Goal: Information Seeking & Learning: Learn about a topic

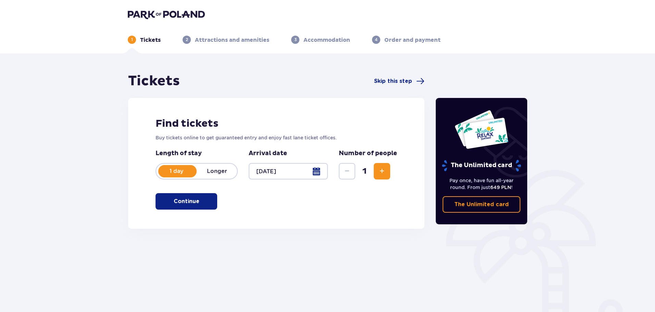
click at [204, 200] on span "button" at bounding box center [201, 201] width 8 height 8
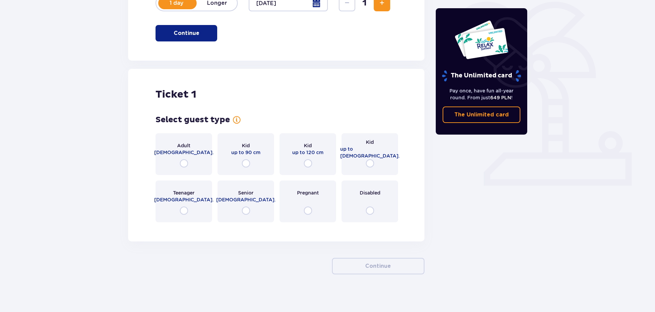
scroll to position [172, 0]
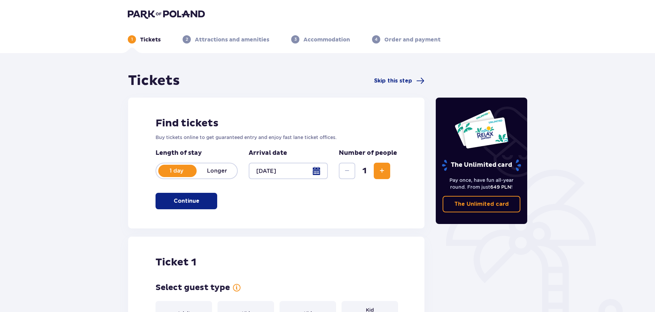
click at [381, 163] on button "Increase" at bounding box center [382, 171] width 16 height 16
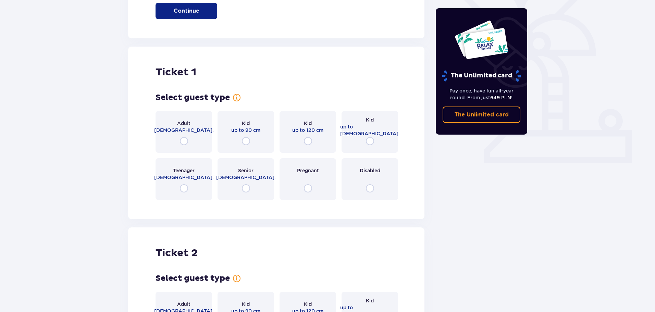
click at [381, 167] on div "Adult 18 - 65 y.o. Kid up to 90 cm Kid up to 120 cm Kid up to 16 y.o. Teenager …" at bounding box center [277, 155] width 242 height 89
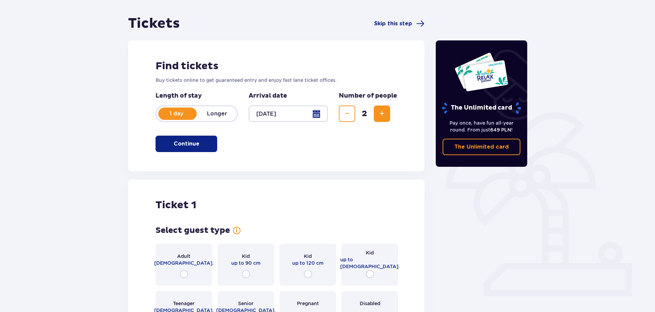
click at [382, 110] on span "Increase" at bounding box center [382, 114] width 8 height 8
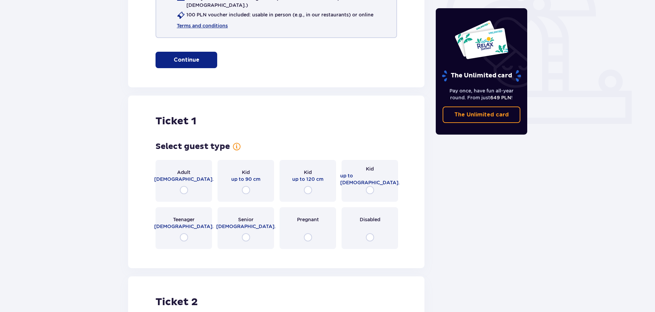
scroll to position [140, 0]
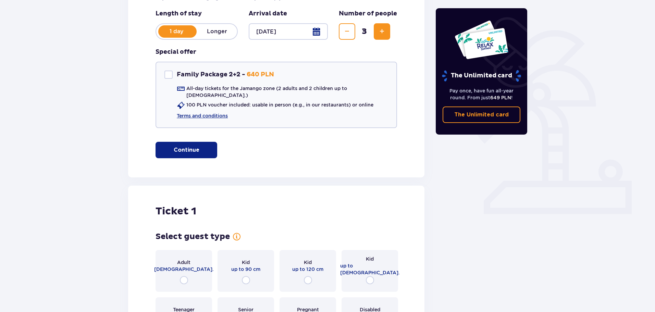
click at [378, 31] on span "Increase" at bounding box center [382, 31] width 8 height 8
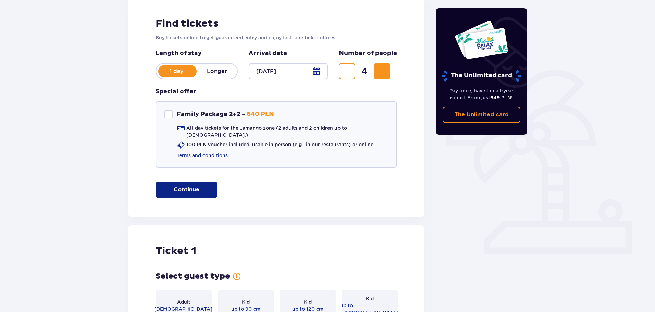
scroll to position [38, 0]
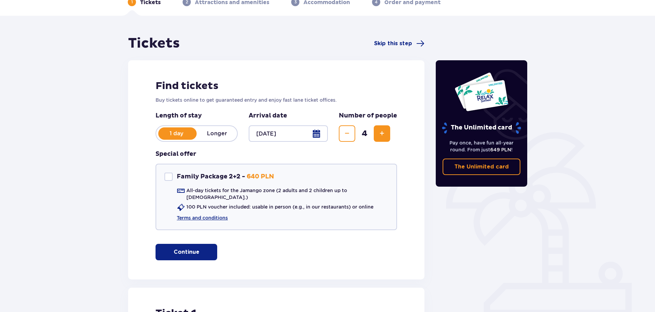
click at [385, 141] on button "Increase" at bounding box center [382, 133] width 16 height 16
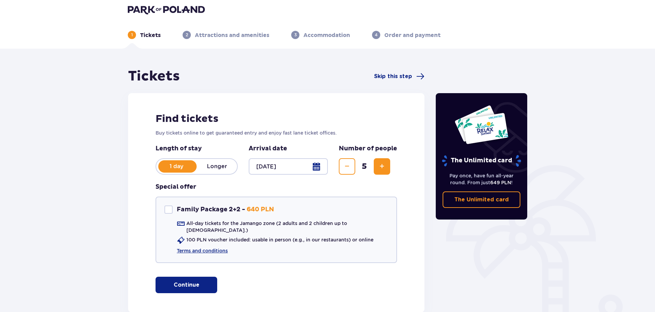
scroll to position [3, 0]
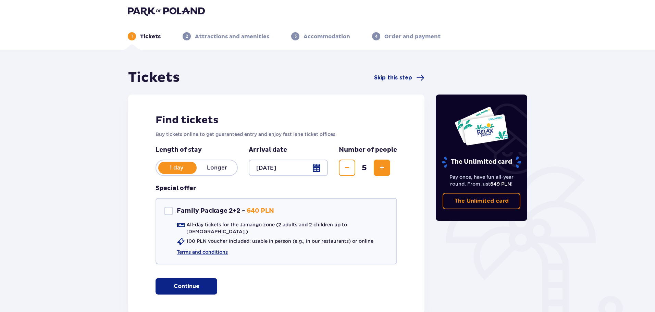
click at [348, 164] on span "Decrease" at bounding box center [347, 168] width 8 height 8
click at [348, 159] on div "Number of people 4" at bounding box center [368, 161] width 58 height 30
click at [350, 164] on span "Decrease" at bounding box center [347, 168] width 8 height 8
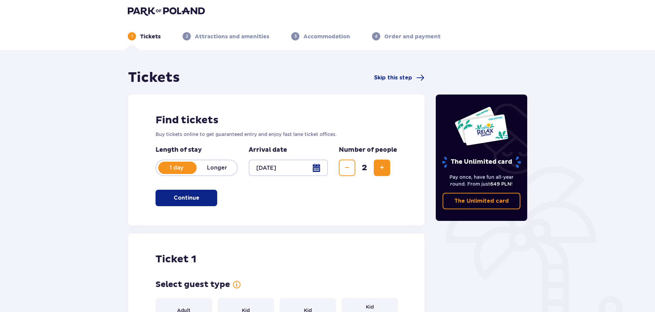
click at [350, 164] on span "Decrease" at bounding box center [347, 168] width 8 height 8
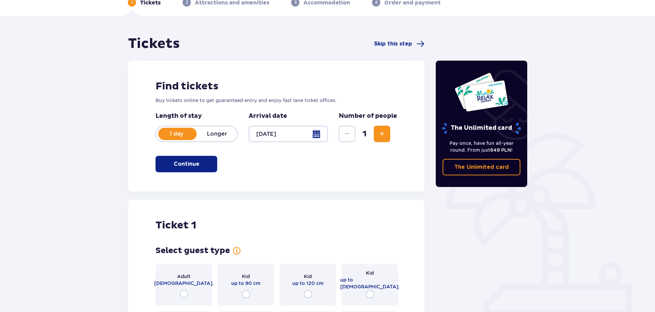
scroll to position [38, 0]
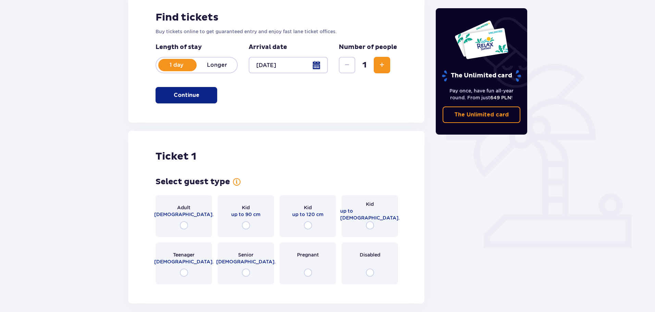
click at [194, 213] on span "18 - 65 y.o." at bounding box center [184, 214] width 60 height 7
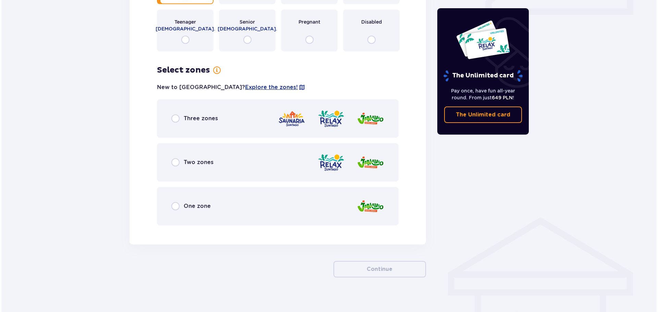
scroll to position [346, 0]
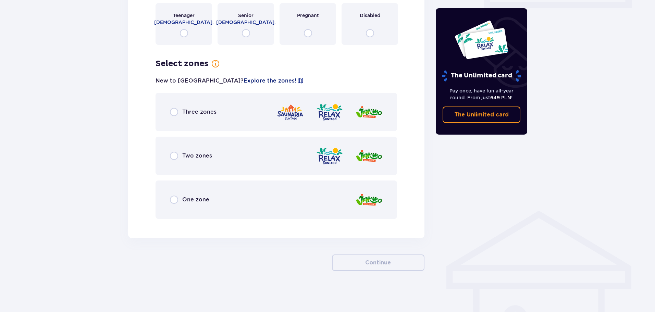
click at [244, 79] on span "Explore the zones!" at bounding box center [270, 81] width 53 height 8
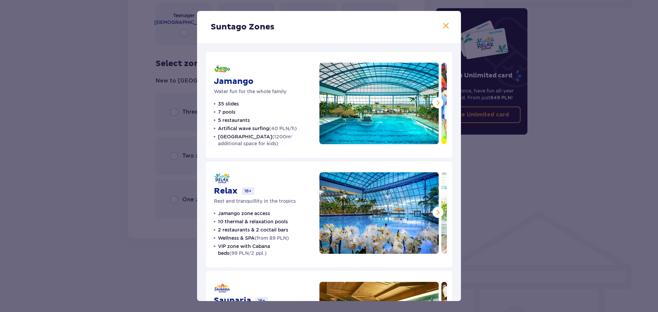
click at [446, 29] on span at bounding box center [446, 26] width 8 height 8
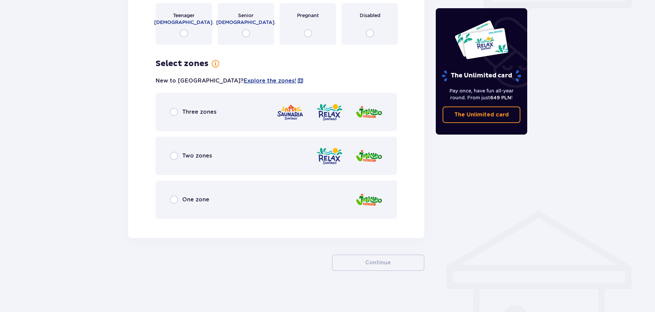
click at [229, 101] on div "Three zones" at bounding box center [277, 112] width 242 height 38
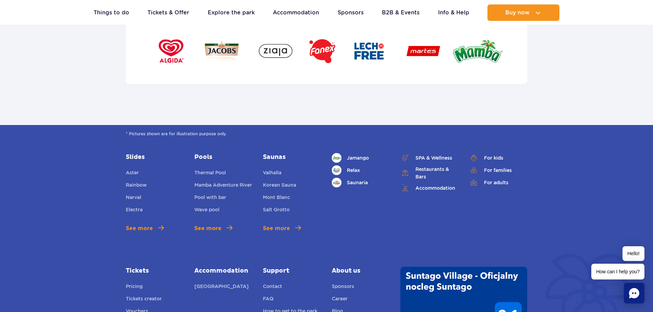
scroll to position [2364, 0]
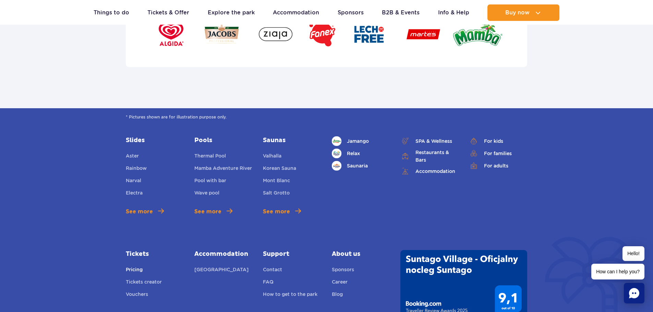
click at [135, 266] on link "Pricing" at bounding box center [134, 271] width 17 height 10
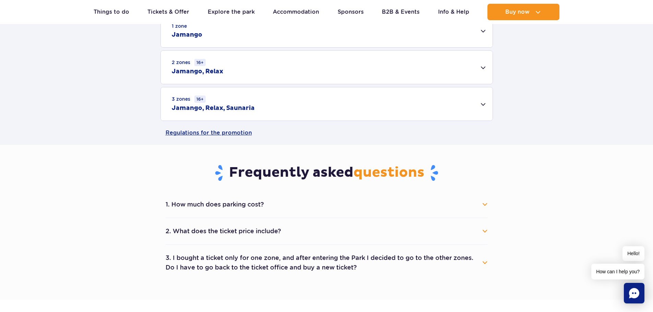
scroll to position [240, 0]
click at [238, 204] on button "1. How much does parking cost?" at bounding box center [326, 204] width 322 height 15
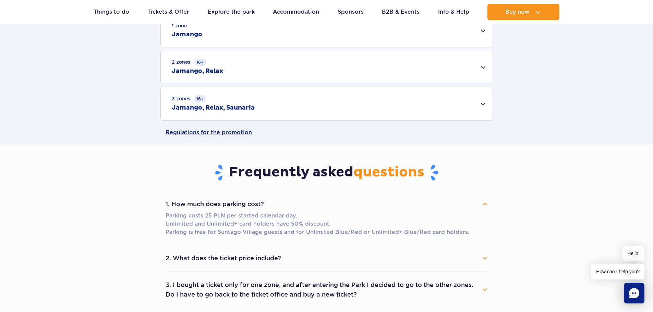
scroll to position [274, 0]
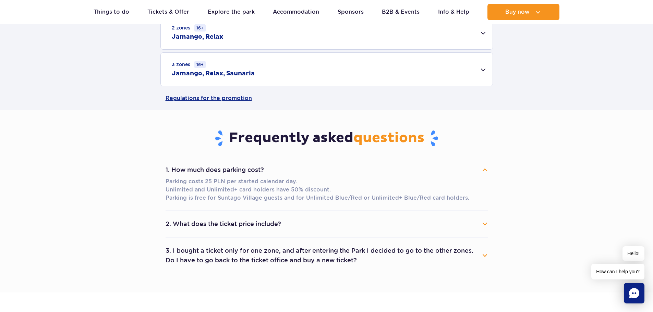
click at [185, 225] on button "2. What does the ticket price include?" at bounding box center [326, 224] width 322 height 15
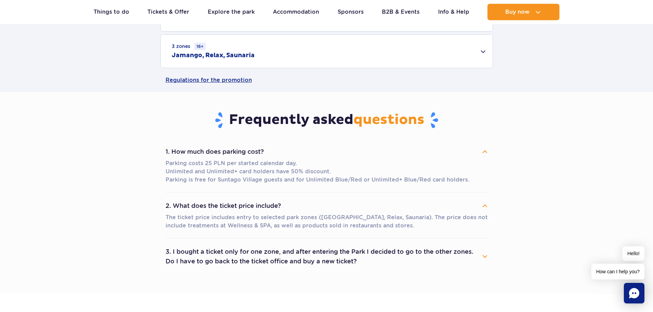
scroll to position [308, 0]
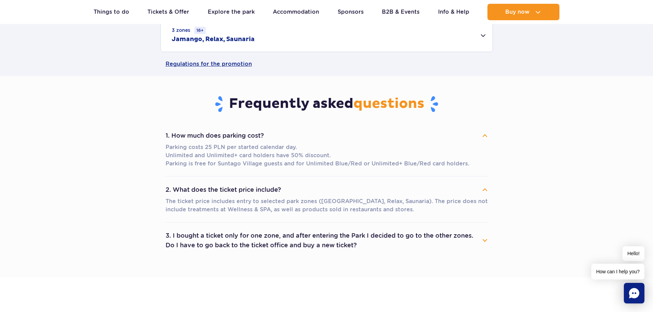
click at [180, 239] on button "3. I bought a ticket only for one zone, and after entering the Park I decided t…" at bounding box center [326, 240] width 322 height 25
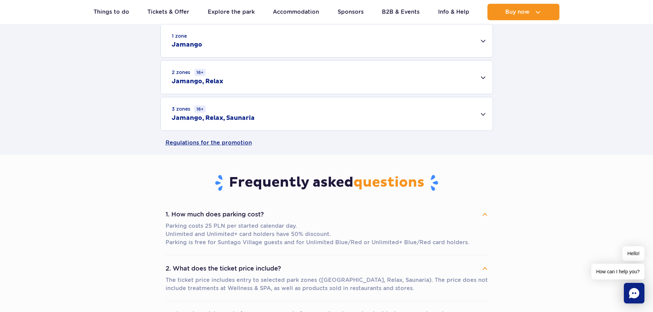
scroll to position [206, 0]
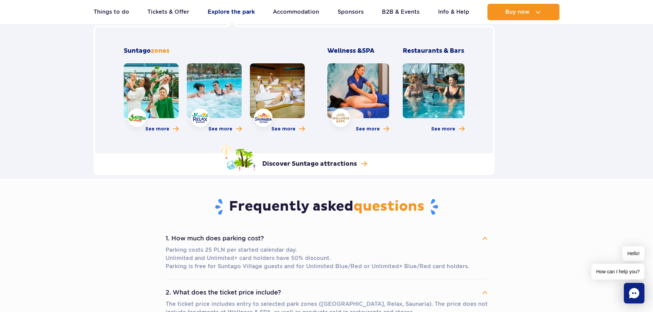
click at [232, 14] on link "Explore the park" at bounding box center [231, 12] width 47 height 16
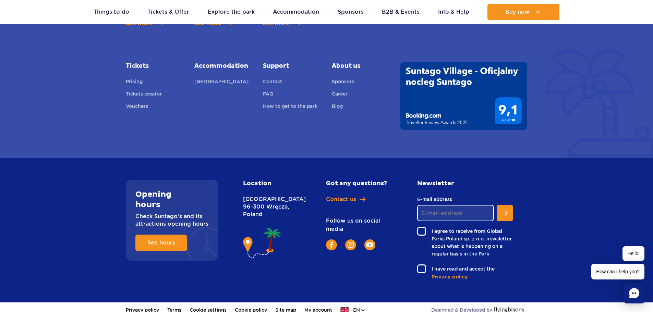
scroll to position [547, 0]
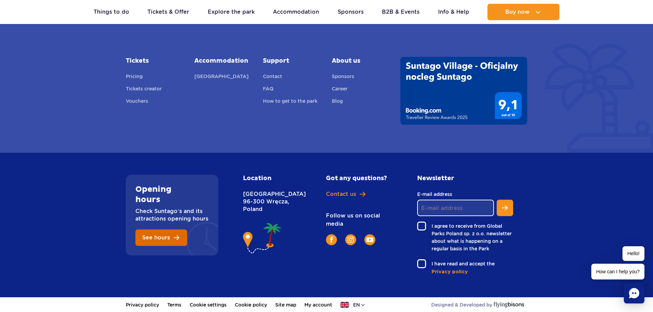
click at [163, 240] on span "See hours" at bounding box center [156, 237] width 28 height 5
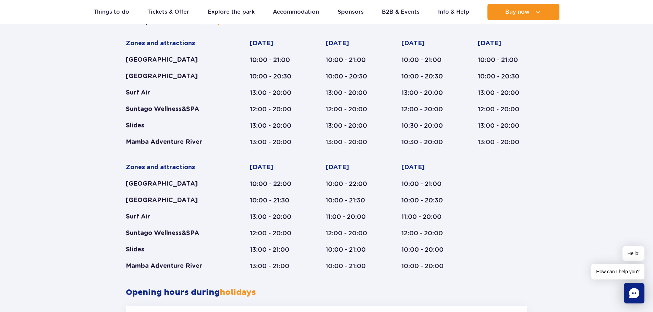
scroll to position [390, 0]
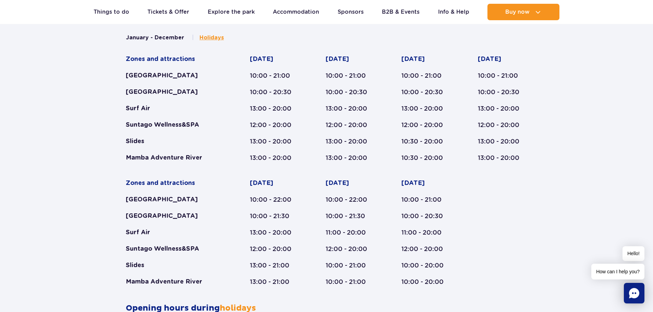
click at [212, 34] on span "Holidays" at bounding box center [211, 38] width 24 height 8
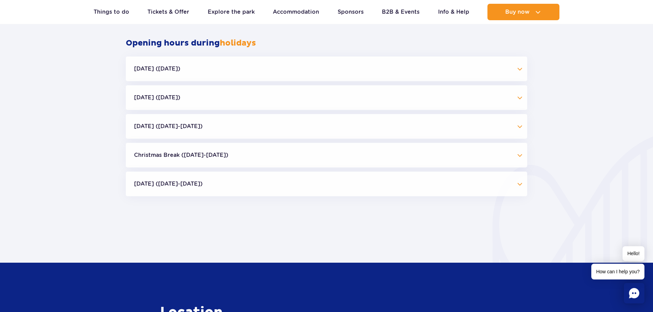
scroll to position [656, 0]
click at [200, 66] on button "Halloween (31.10.25)" at bounding box center [326, 68] width 401 height 25
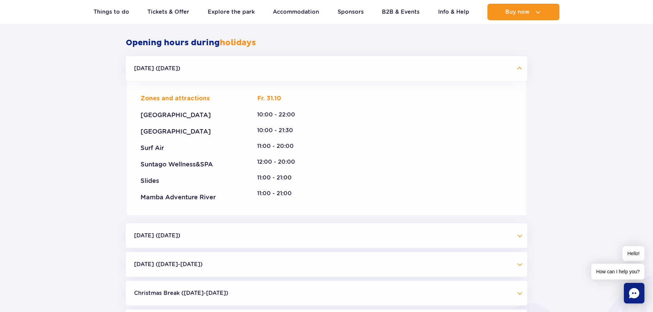
click at [226, 71] on button "Halloween (31.10.25)" at bounding box center [326, 68] width 401 height 25
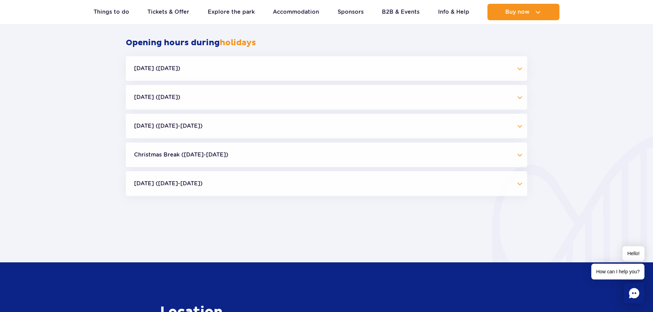
click at [203, 100] on button "All Saints' Day (01.11.25)" at bounding box center [326, 97] width 401 height 25
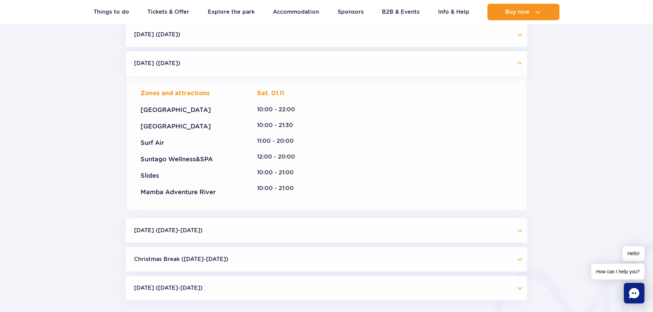
scroll to position [690, 0]
click at [193, 227] on button "Independence Day (09.11-11.11.25)" at bounding box center [326, 230] width 401 height 25
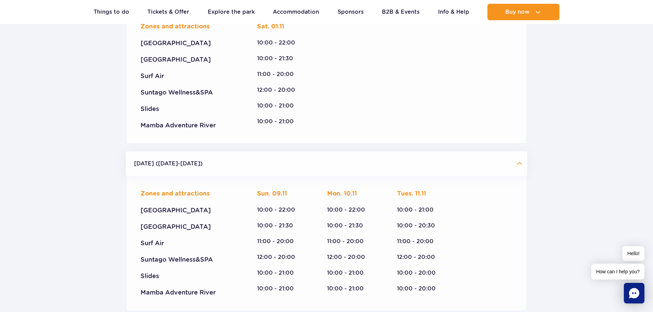
scroll to position [759, 0]
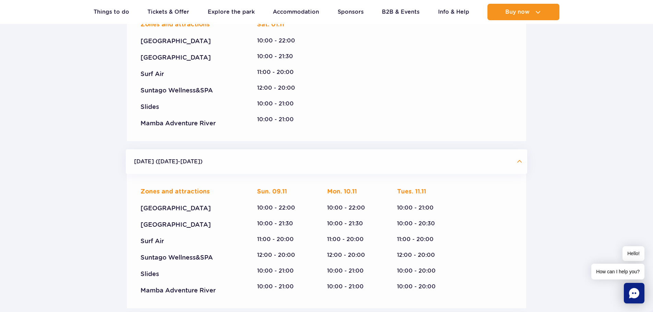
click at [186, 163] on button "Independence Day (09.11-11.11.25)" at bounding box center [326, 161] width 401 height 25
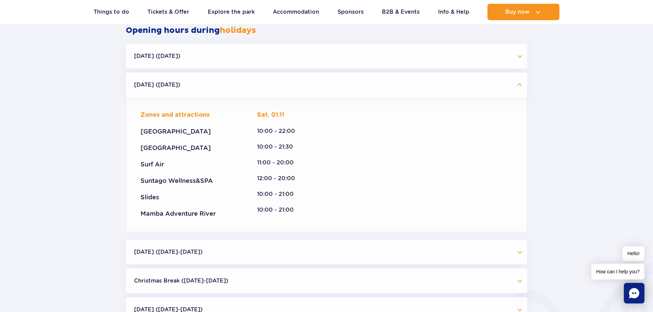
scroll to position [621, 0]
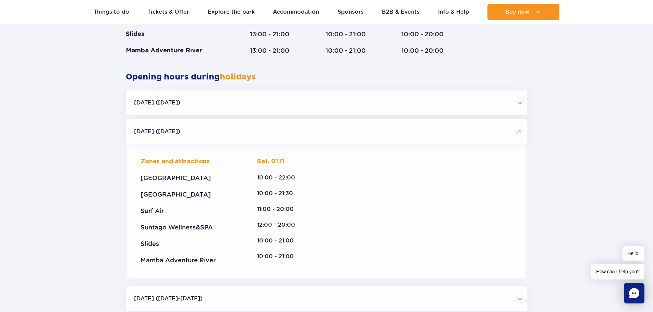
click at [169, 129] on button "All Saints' Day (01.11.25)" at bounding box center [326, 131] width 401 height 25
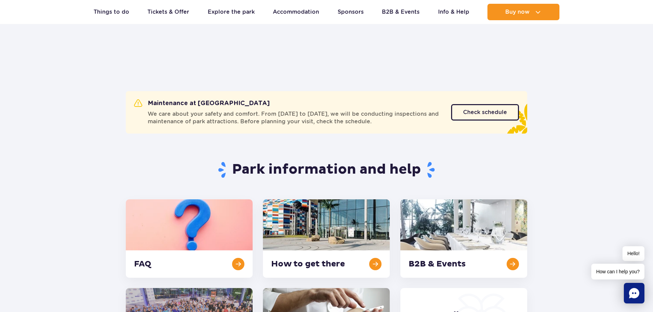
scroll to position [0, 0]
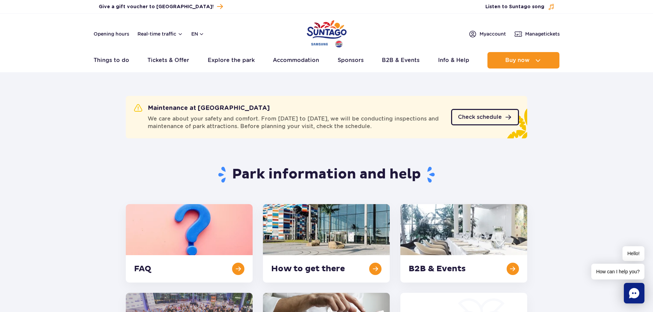
click at [491, 120] on link "Check schedule" at bounding box center [485, 117] width 68 height 16
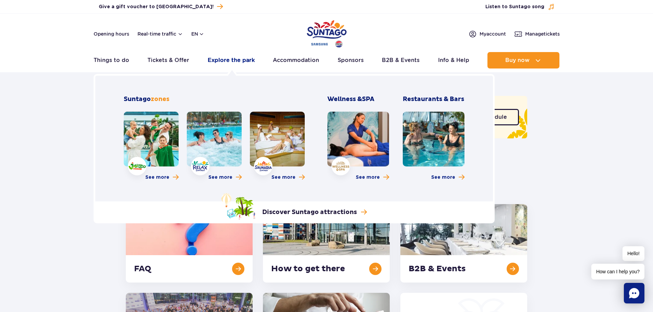
click at [219, 59] on link "Explore the park" at bounding box center [231, 60] width 47 height 16
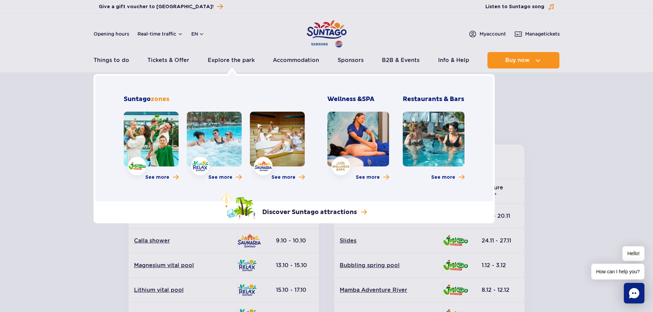
click at [221, 152] on link at bounding box center [214, 139] width 55 height 55
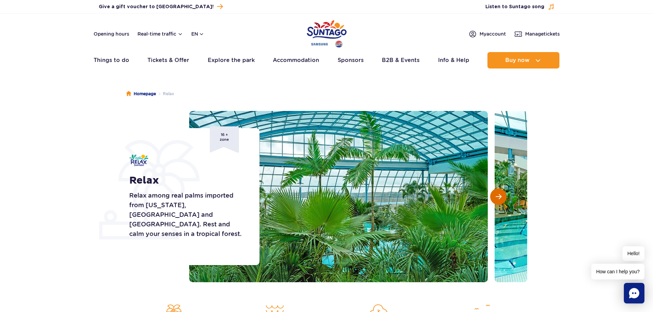
click at [496, 196] on span "Next slide" at bounding box center [498, 197] width 6 height 6
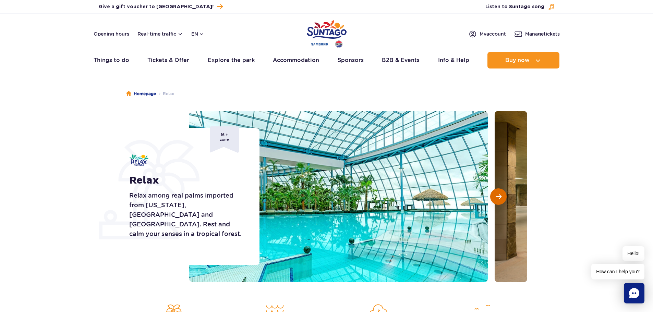
click at [496, 196] on span "Next slide" at bounding box center [498, 197] width 6 height 6
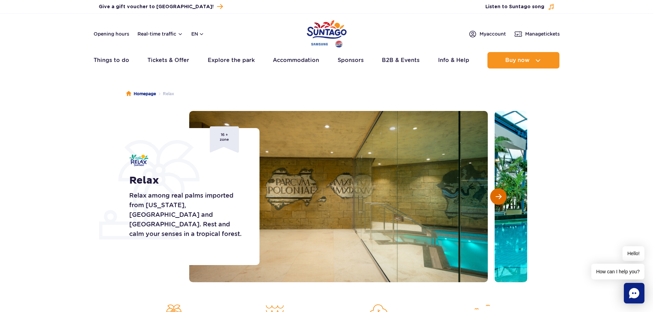
click at [496, 196] on span "Next slide" at bounding box center [498, 197] width 6 height 6
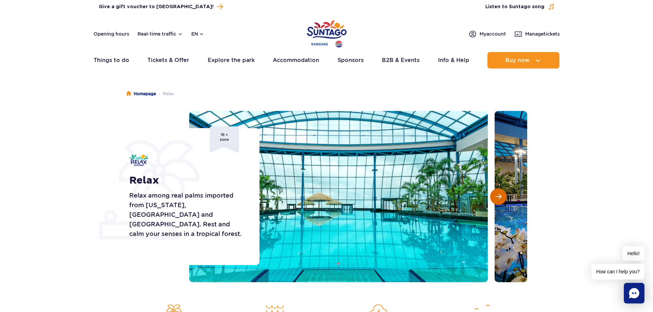
click at [496, 195] on span "Next slide" at bounding box center [498, 197] width 6 height 6
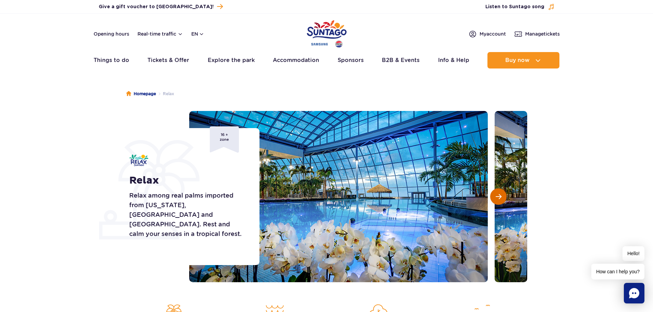
click at [496, 195] on span "Next slide" at bounding box center [498, 197] width 6 height 6
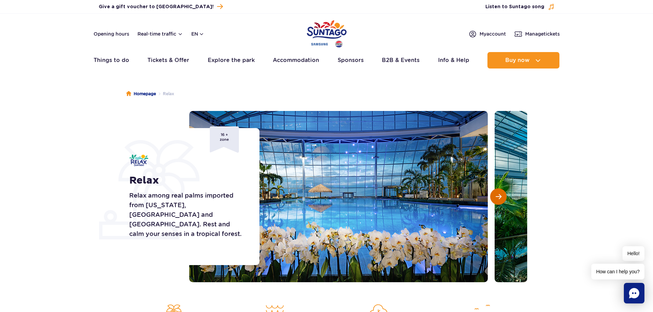
click at [496, 195] on span "Next slide" at bounding box center [498, 197] width 6 height 6
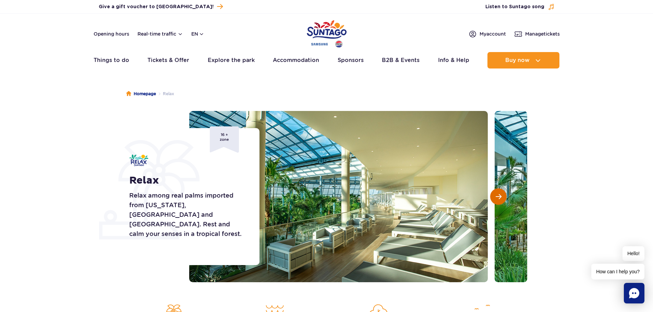
click at [496, 195] on span "Next slide" at bounding box center [498, 197] width 6 height 6
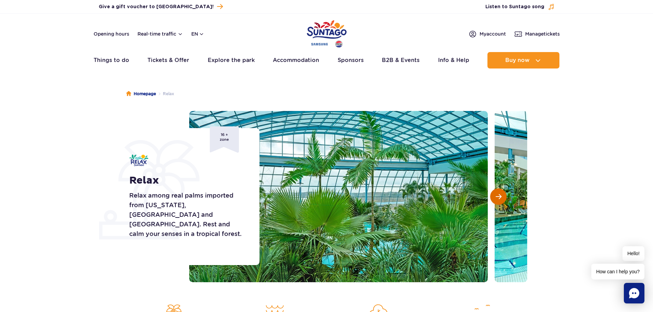
click at [496, 195] on span "Next slide" at bounding box center [498, 197] width 6 height 6
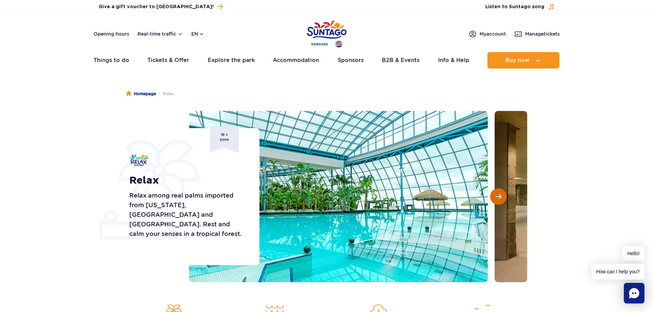
click at [495, 195] on span "Next slide" at bounding box center [498, 197] width 6 height 6
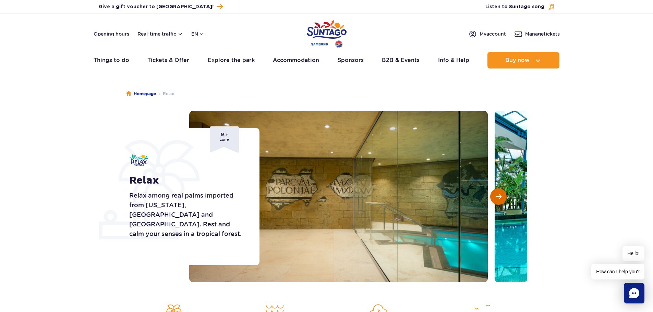
click at [494, 193] on button "Next slide" at bounding box center [498, 196] width 16 height 16
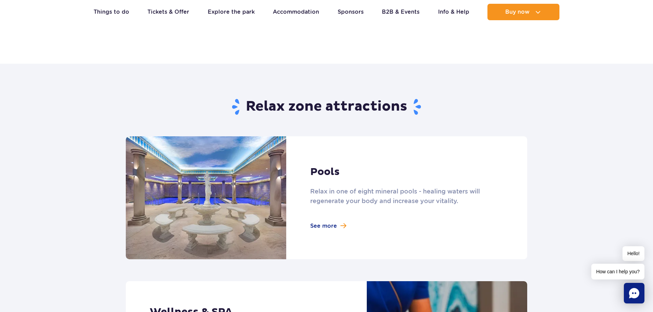
scroll to position [377, 0]
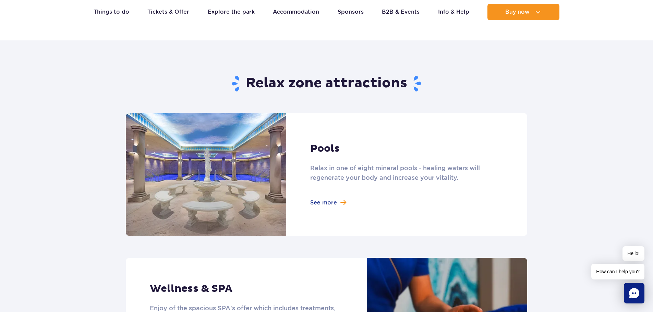
click at [332, 204] on link at bounding box center [326, 174] width 401 height 123
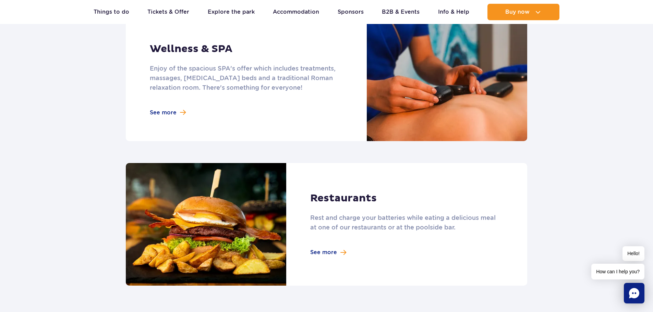
scroll to position [651, 0]
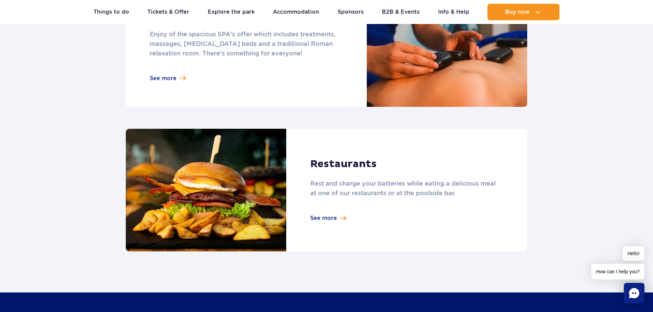
click at [270, 176] on link at bounding box center [326, 190] width 401 height 123
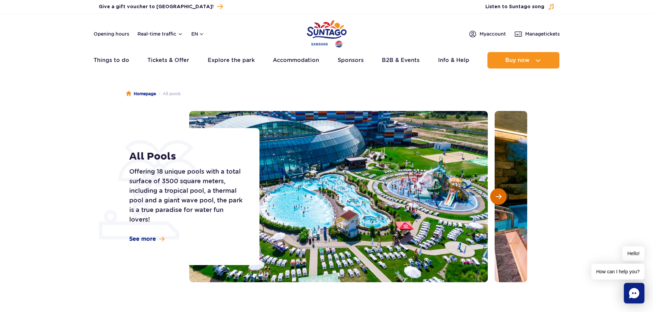
click at [498, 197] on span "Next slide" at bounding box center [498, 197] width 6 height 6
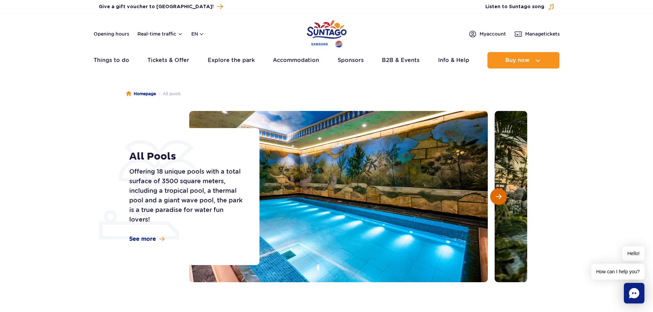
click at [498, 197] on span "Next slide" at bounding box center [498, 197] width 6 height 6
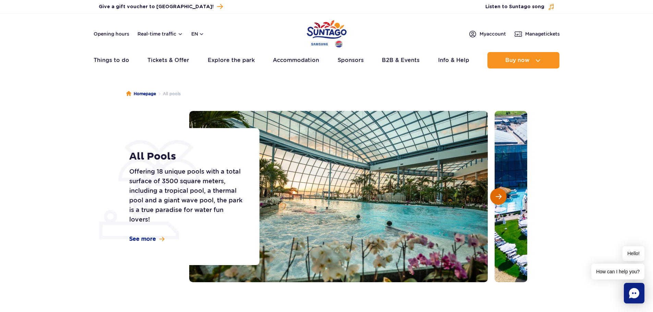
click at [498, 197] on span "Next slide" at bounding box center [498, 197] width 6 height 6
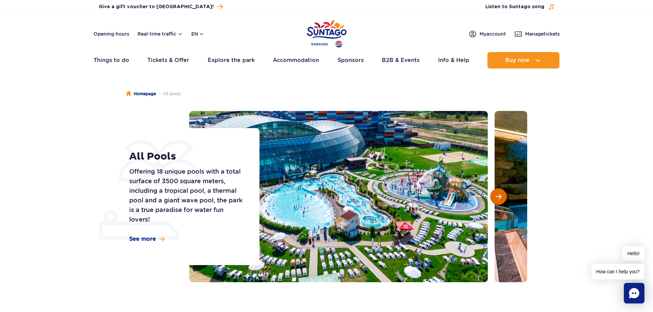
click at [498, 197] on span "Next slide" at bounding box center [498, 197] width 6 height 6
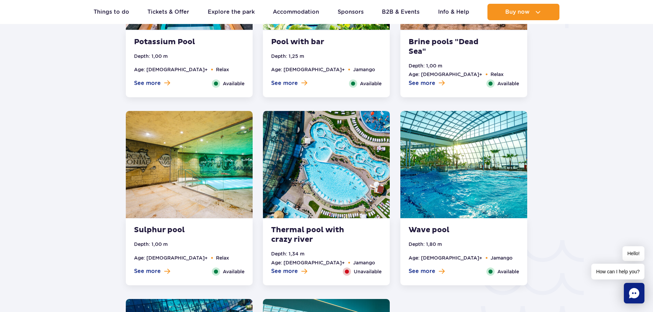
scroll to position [959, 0]
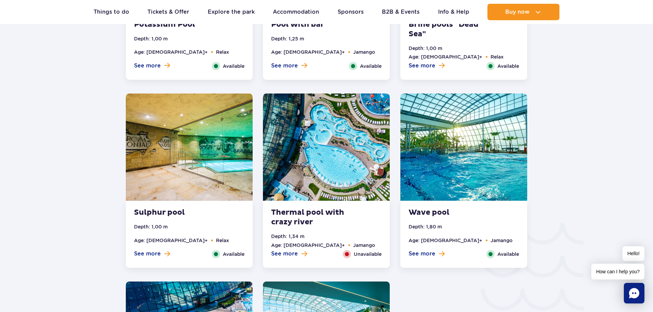
click at [212, 155] on img at bounding box center [189, 147] width 127 height 107
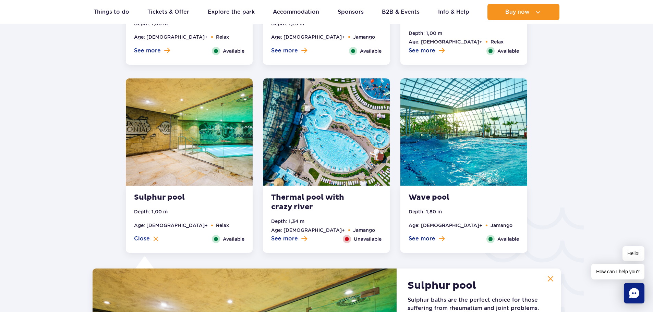
scroll to position [962, 0]
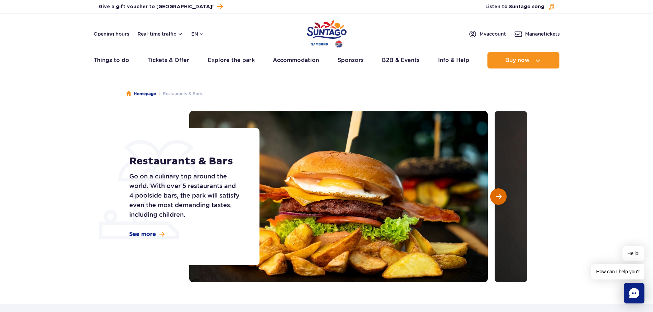
click at [496, 195] on span "Next slide" at bounding box center [498, 197] width 6 height 6
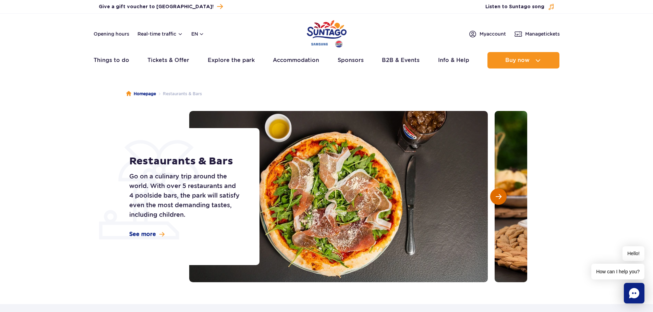
click at [495, 196] on span "Next slide" at bounding box center [498, 197] width 6 height 6
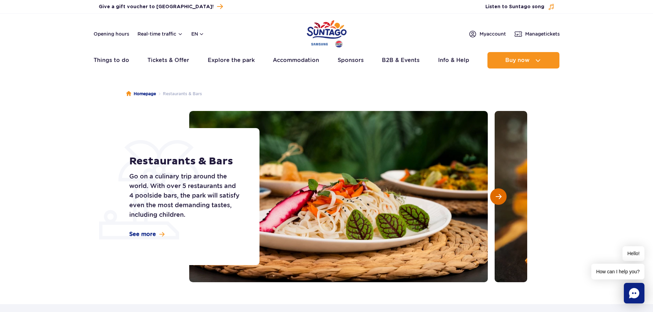
click at [498, 196] on span "Next slide" at bounding box center [498, 197] width 6 height 6
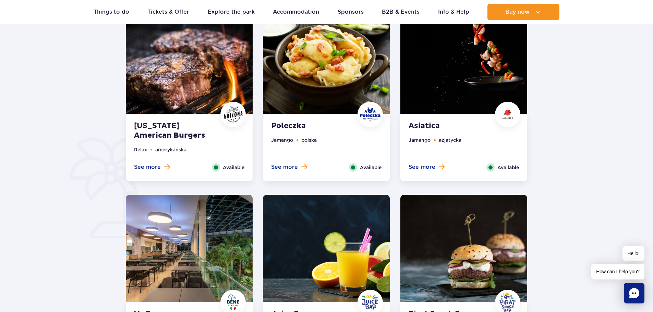
scroll to position [377, 0]
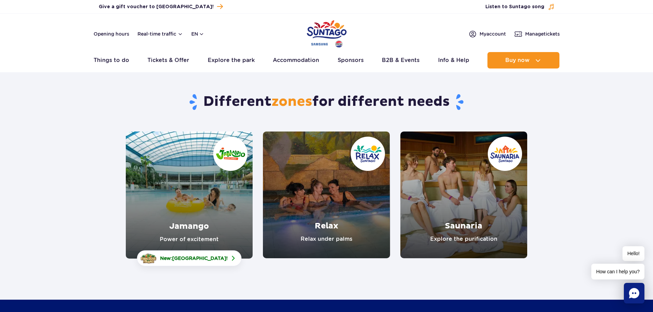
click at [175, 203] on link "Jamango" at bounding box center [189, 195] width 127 height 127
click at [293, 196] on link "Relax" at bounding box center [326, 195] width 127 height 127
click at [460, 194] on link "Saunaria" at bounding box center [463, 195] width 127 height 127
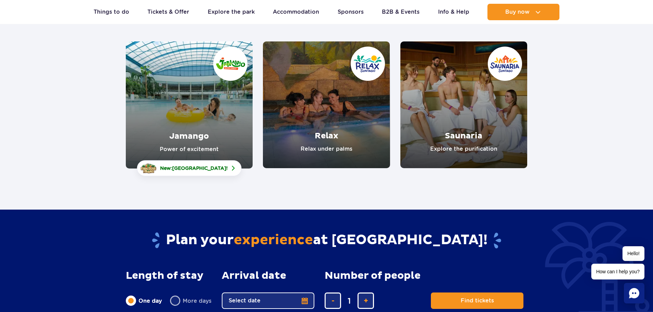
scroll to position [69, 0]
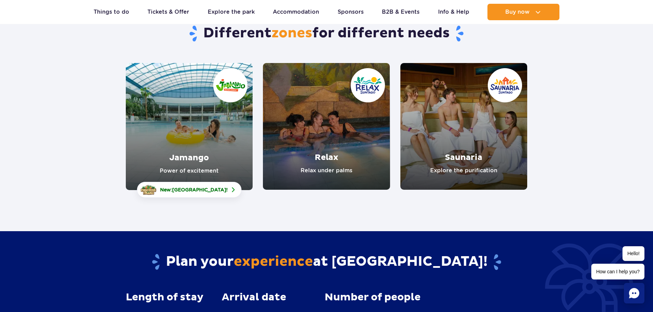
click at [201, 96] on link "Jamango" at bounding box center [189, 126] width 127 height 127
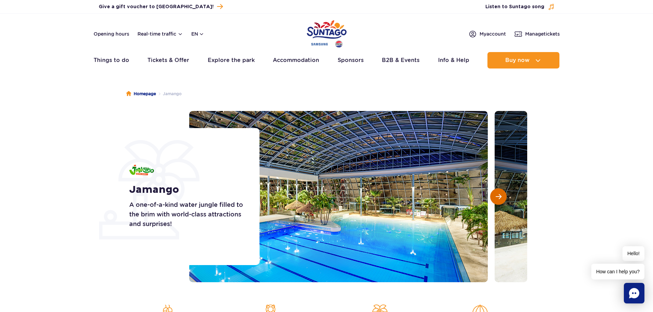
click at [500, 194] on span "Next slide" at bounding box center [498, 197] width 6 height 6
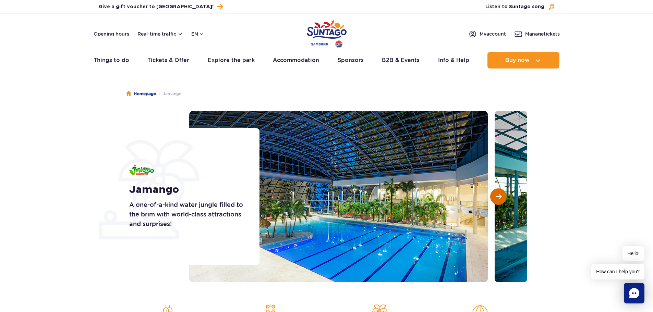
click at [500, 194] on span "Next slide" at bounding box center [498, 197] width 6 height 6
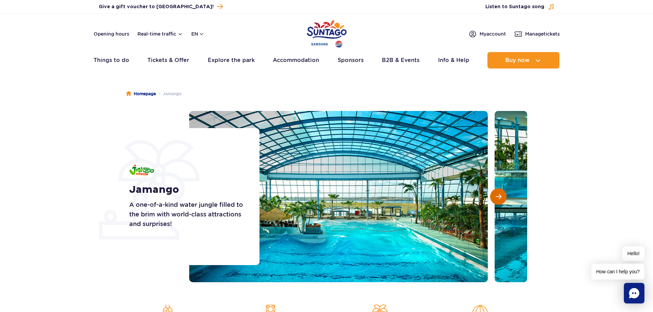
click at [500, 194] on span "Next slide" at bounding box center [498, 197] width 6 height 6
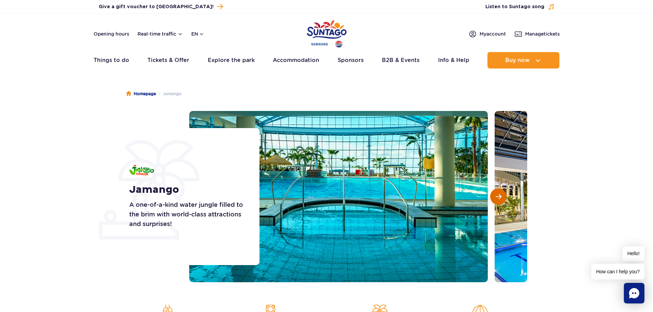
click at [500, 194] on span "Next slide" at bounding box center [498, 197] width 6 height 6
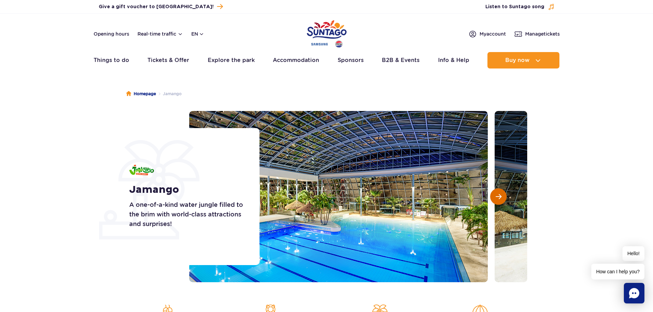
click at [500, 194] on span "Next slide" at bounding box center [498, 197] width 6 height 6
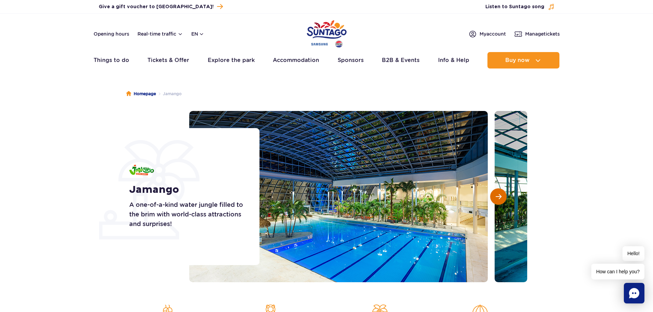
click at [500, 194] on span "Next slide" at bounding box center [498, 197] width 6 height 6
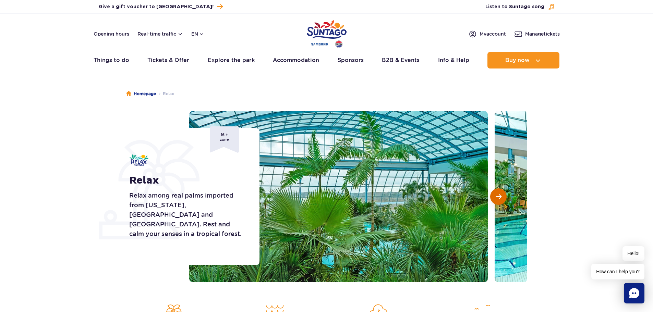
click at [502, 198] on button "Next slide" at bounding box center [498, 196] width 16 height 16
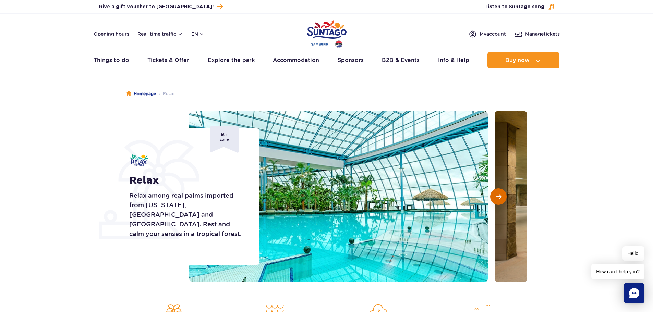
click at [502, 196] on button "Next slide" at bounding box center [498, 196] width 16 height 16
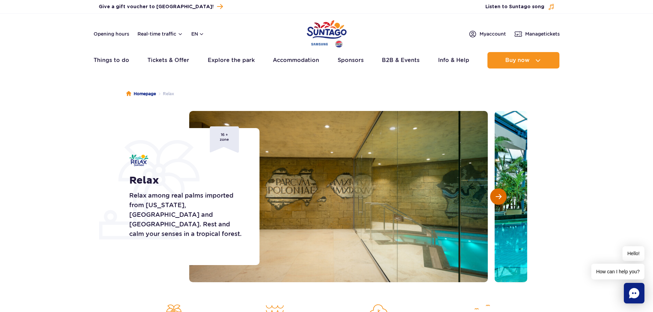
click at [502, 196] on button "Next slide" at bounding box center [498, 196] width 16 height 16
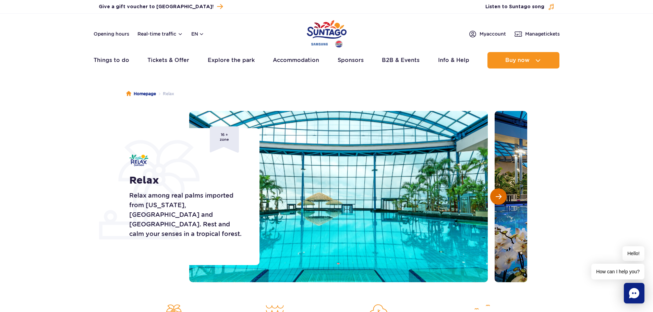
click at [502, 196] on button "Next slide" at bounding box center [498, 196] width 16 height 16
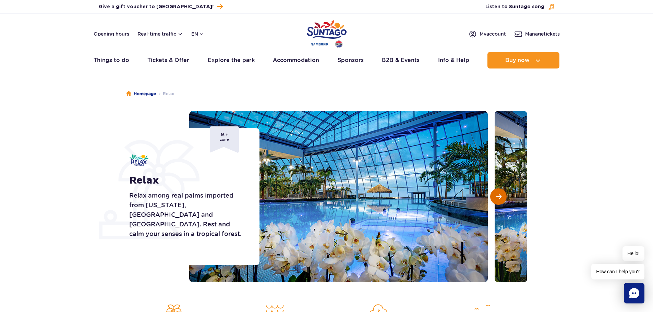
click at [502, 196] on button "Next slide" at bounding box center [498, 196] width 16 height 16
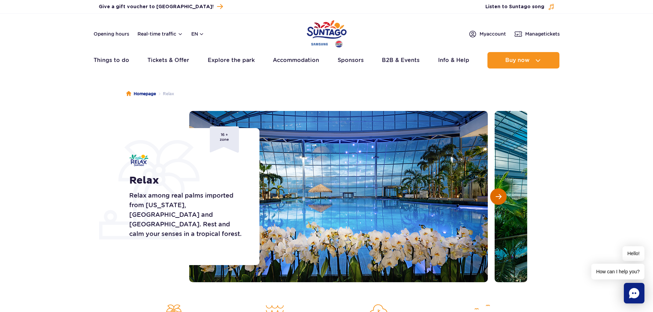
click at [502, 196] on button "Next slide" at bounding box center [498, 196] width 16 height 16
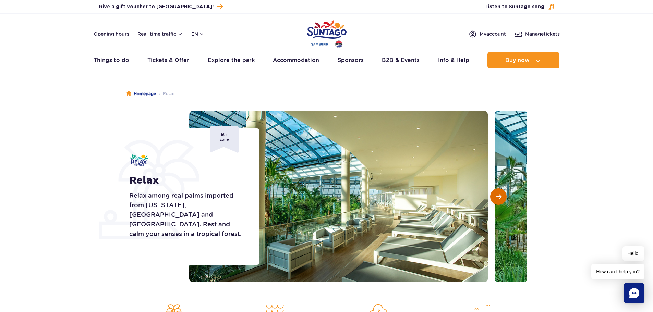
click at [502, 196] on button "Next slide" at bounding box center [498, 196] width 16 height 16
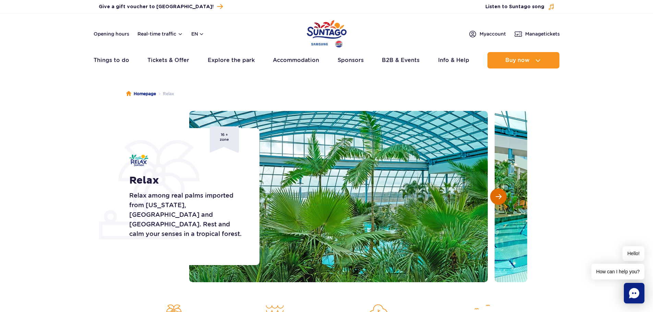
click at [502, 196] on button "Next slide" at bounding box center [498, 196] width 16 height 16
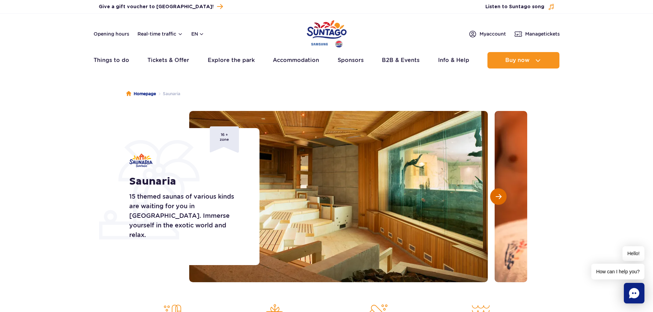
click at [496, 198] on span "Next slide" at bounding box center [498, 197] width 6 height 6
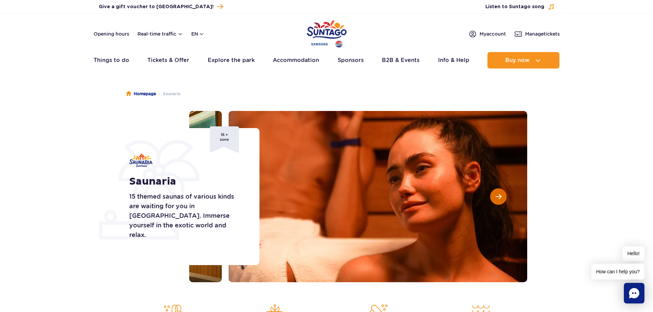
click at [495, 198] on span "Next slide" at bounding box center [498, 197] width 6 height 6
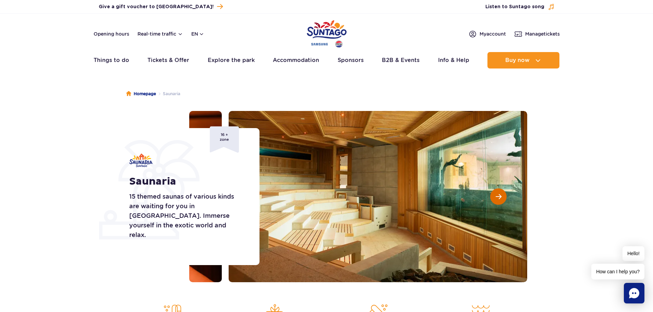
click at [493, 196] on button "Next slide" at bounding box center [498, 196] width 16 height 16
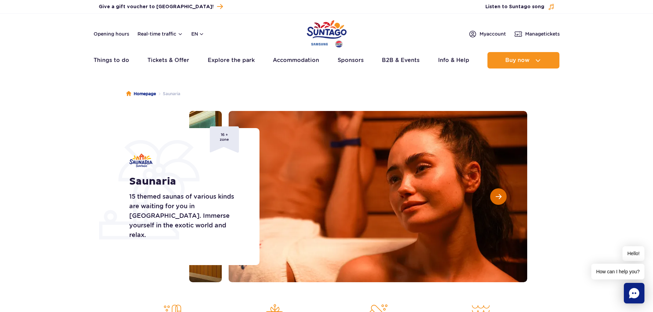
click at [493, 196] on button "Next slide" at bounding box center [498, 196] width 16 height 16
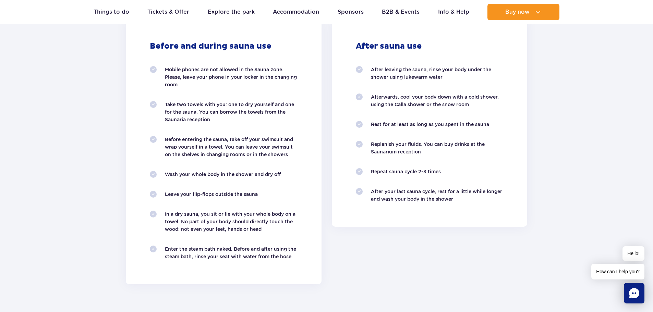
scroll to position [685, 0]
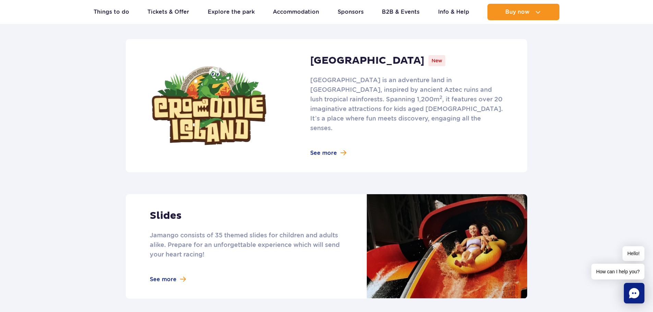
scroll to position [445, 0]
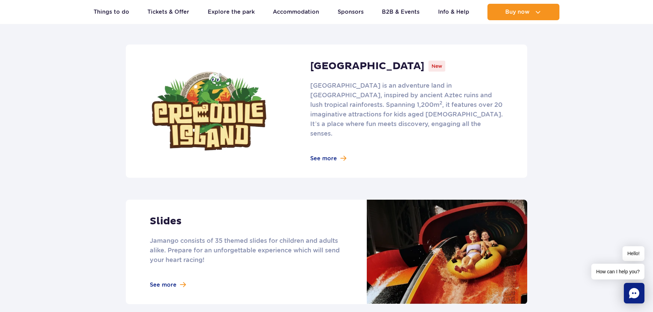
click at [150, 275] on link at bounding box center [326, 252] width 401 height 104
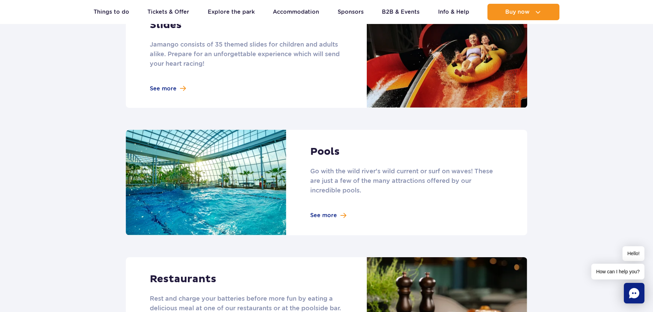
scroll to position [685, 0]
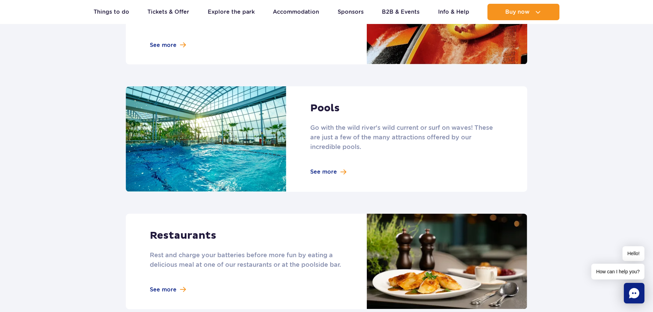
click at [325, 162] on link at bounding box center [326, 139] width 401 height 106
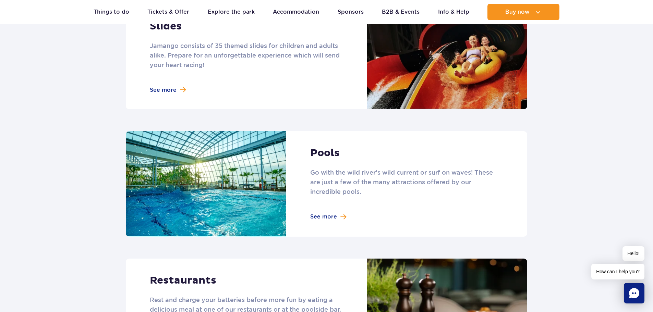
scroll to position [548, 0]
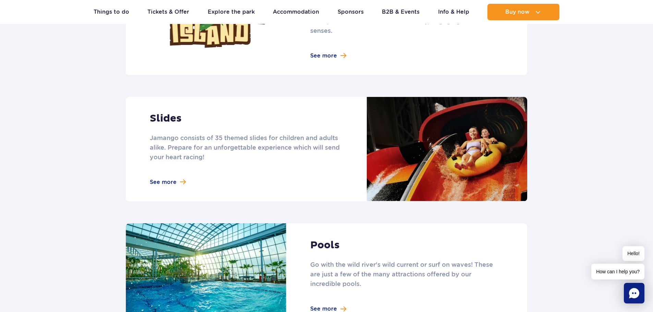
click at [164, 169] on link at bounding box center [326, 149] width 401 height 104
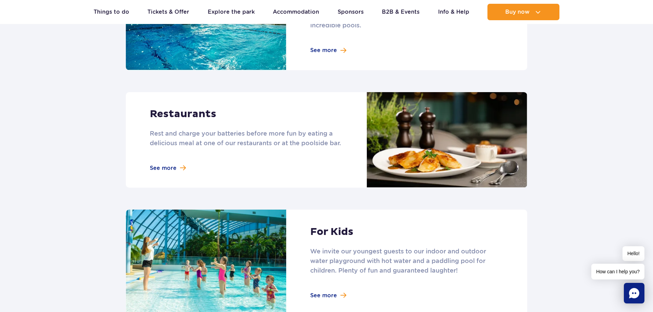
scroll to position [822, 0]
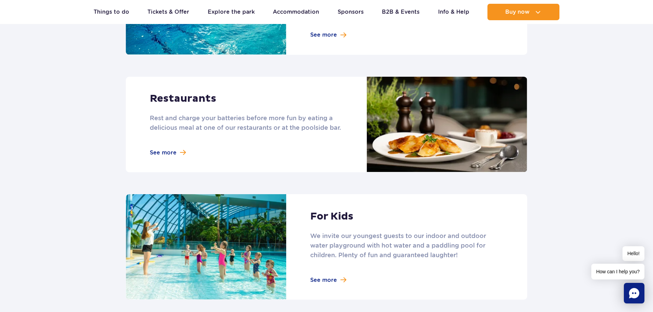
click at [165, 153] on link at bounding box center [326, 125] width 401 height 96
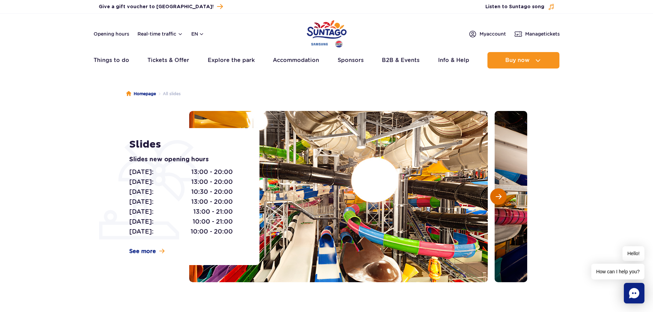
click at [496, 198] on span "Next slide" at bounding box center [498, 197] width 6 height 6
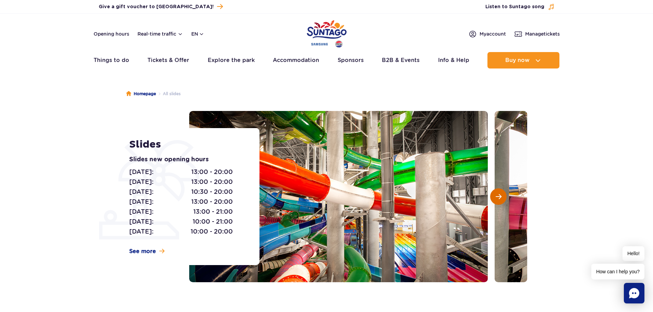
click at [496, 198] on span "Next slide" at bounding box center [498, 197] width 6 height 6
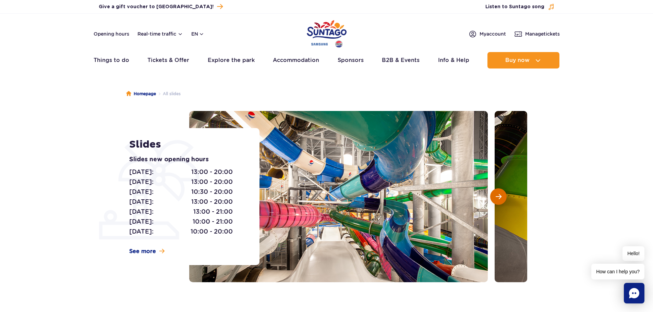
click at [496, 198] on span "Next slide" at bounding box center [498, 197] width 6 height 6
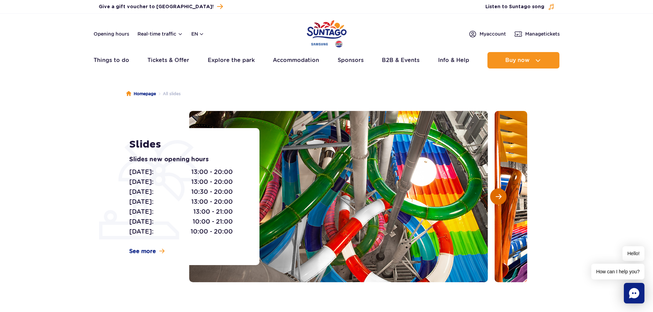
click at [496, 198] on span "Next slide" at bounding box center [498, 197] width 6 height 6
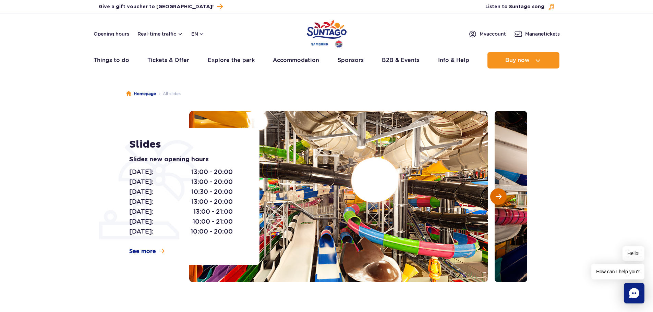
click at [496, 198] on span "Next slide" at bounding box center [498, 197] width 6 height 6
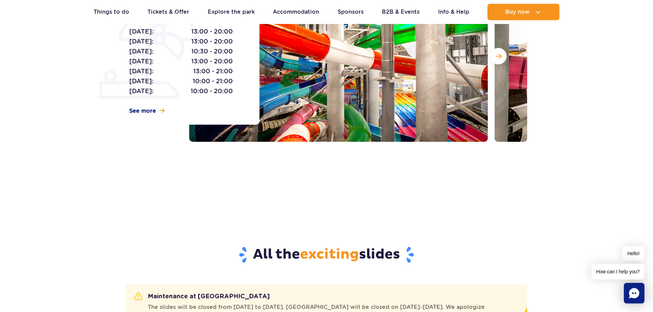
scroll to position [137, 0]
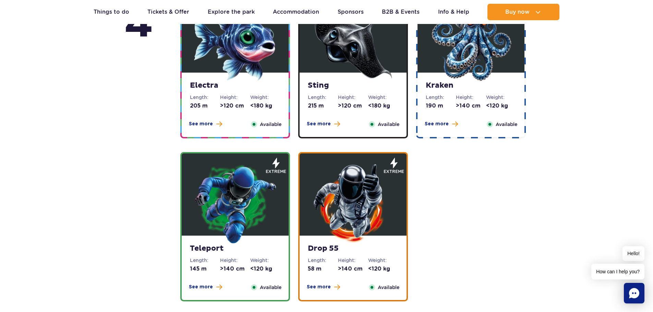
scroll to position [719, 0]
